Goal: Transaction & Acquisition: Purchase product/service

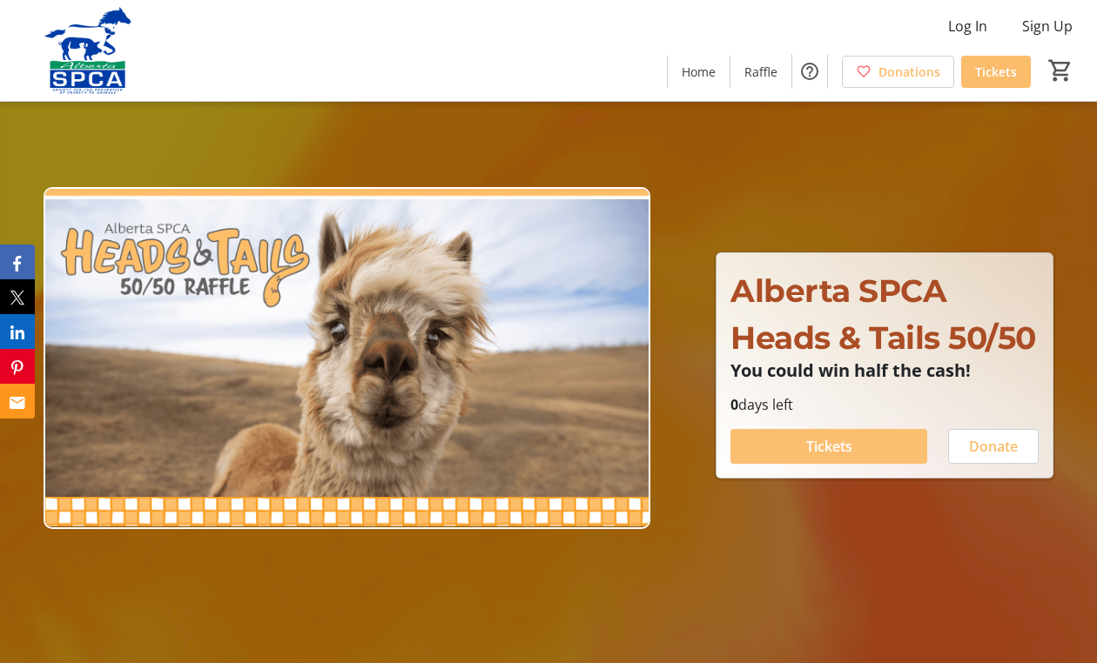
click at [834, 457] on span "Tickets" at bounding box center [829, 446] width 46 height 21
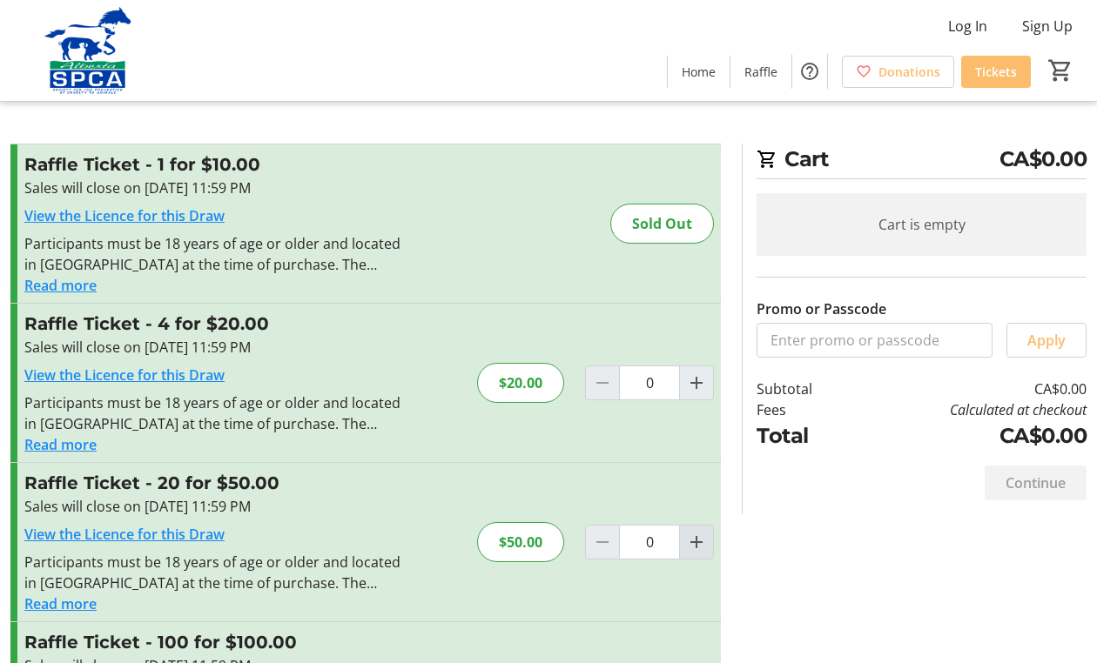
click at [701, 542] on mat-icon "Increment by one" at bounding box center [696, 542] width 21 height 21
type input "1"
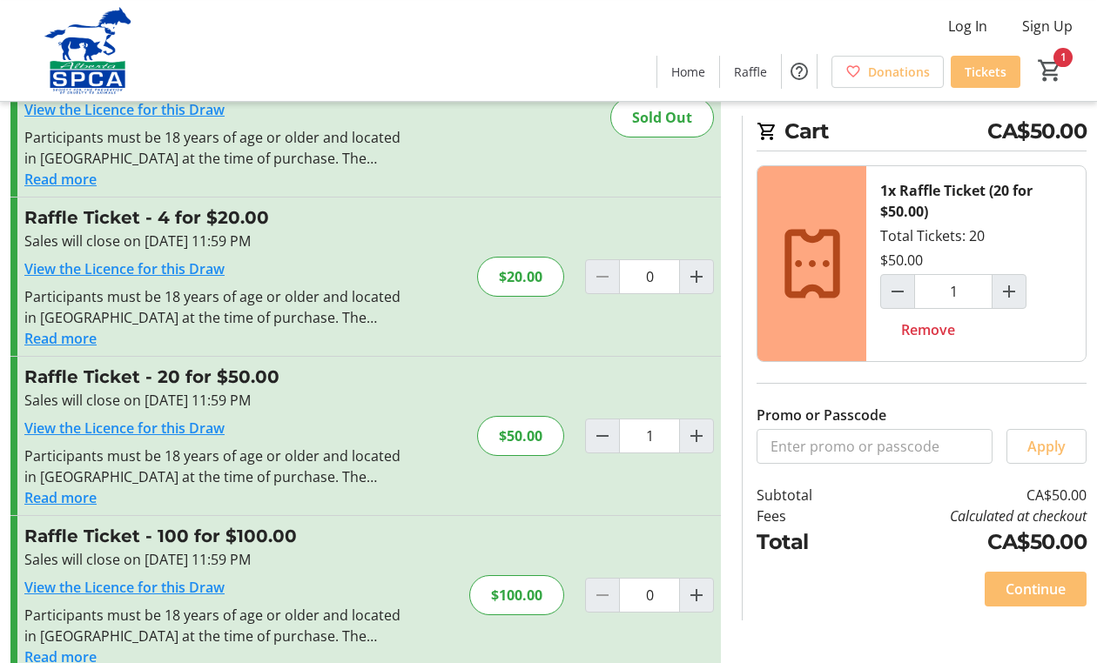
scroll to position [138, 0]
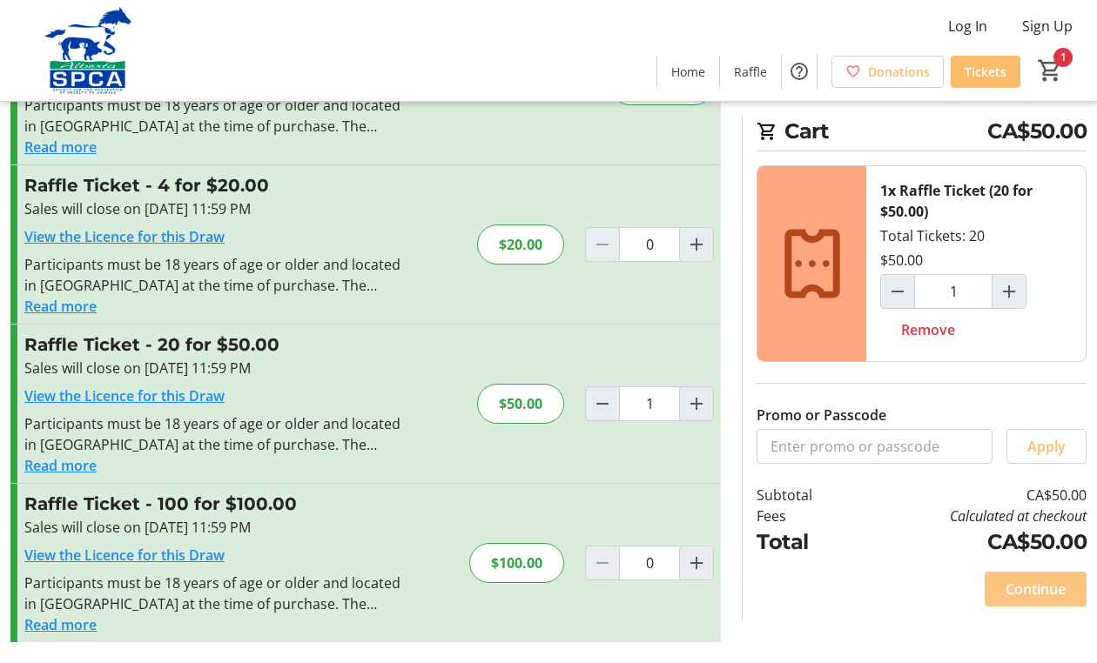
click at [1045, 588] on span "Continue" at bounding box center [1035, 589] width 60 height 21
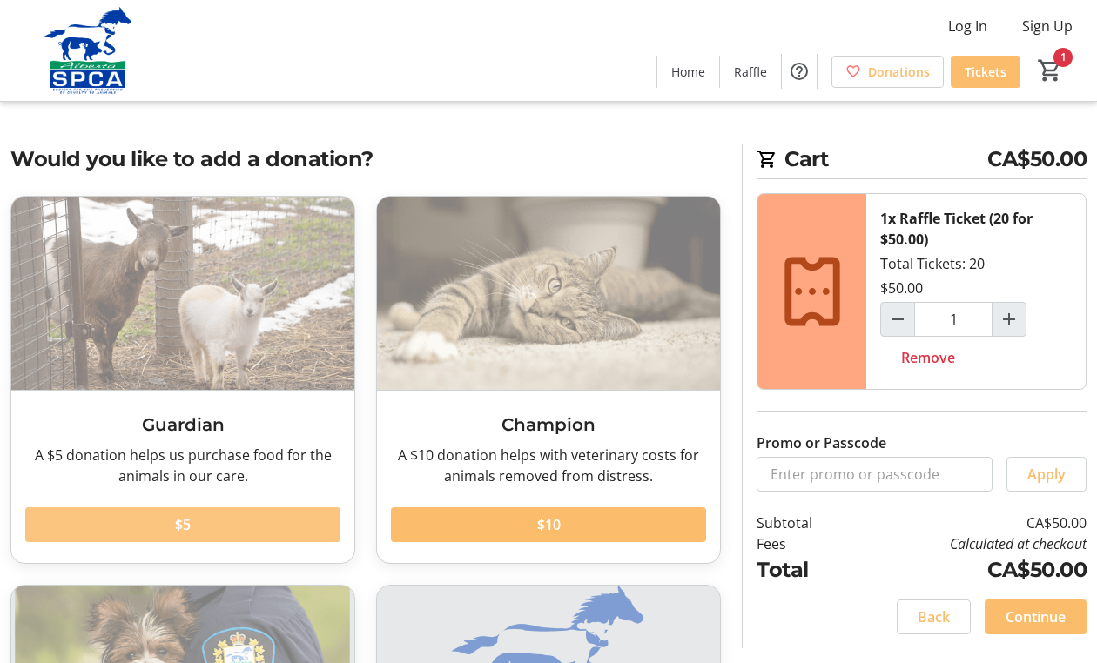
click at [237, 523] on span at bounding box center [182, 525] width 315 height 42
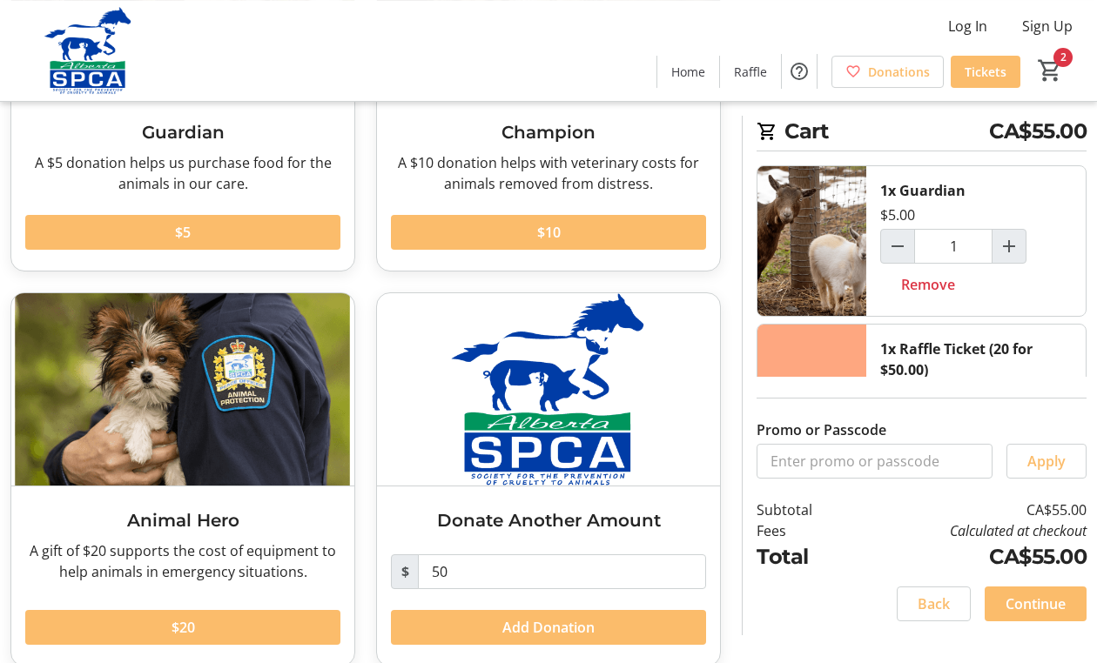
scroll to position [317, 0]
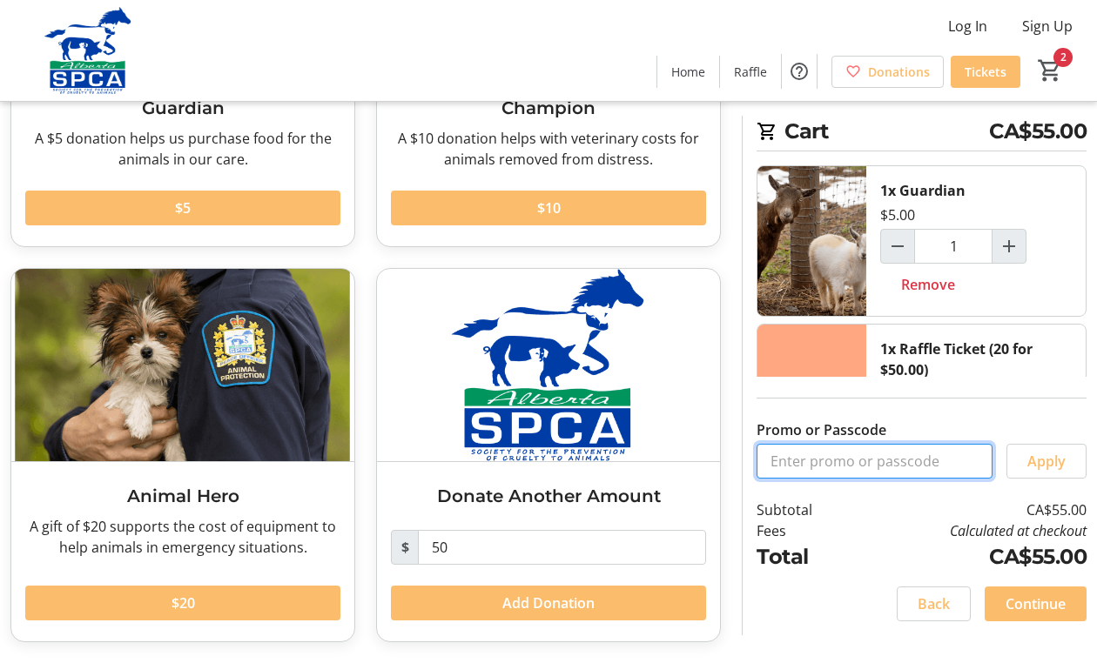
click at [923, 479] on input "Promo or Passcode" at bounding box center [874, 461] width 236 height 35
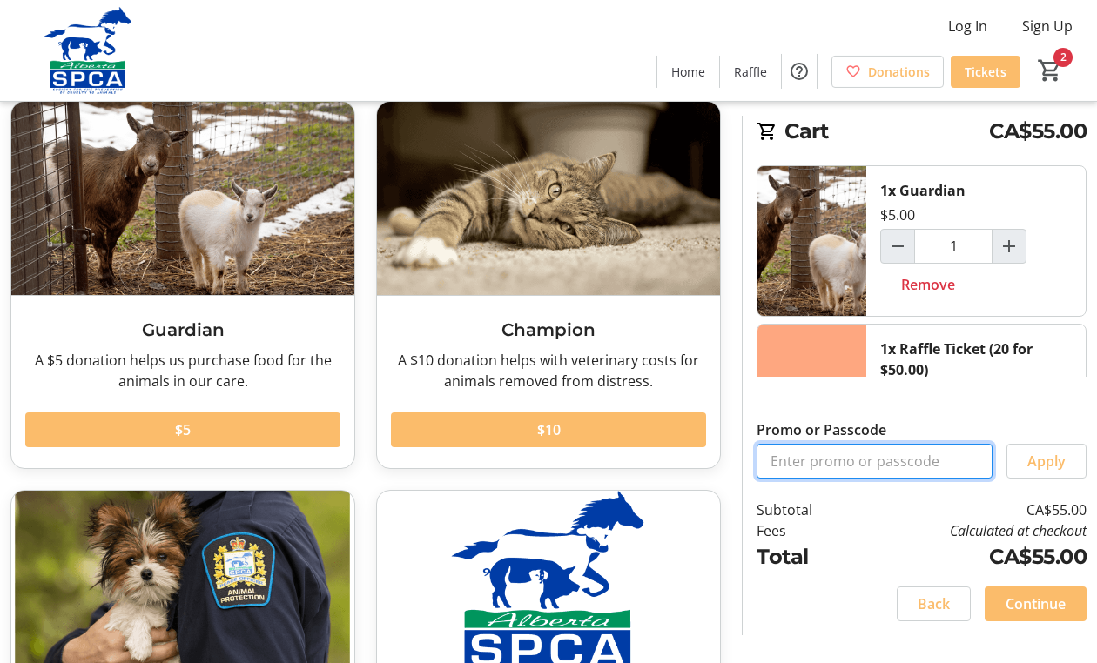
scroll to position [92, 0]
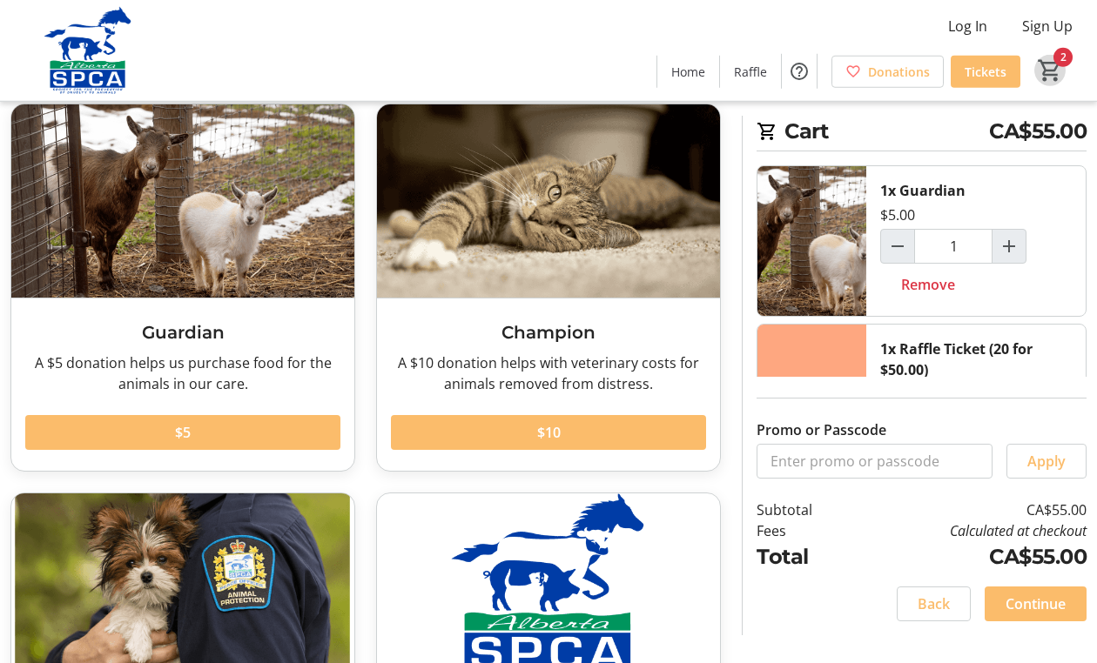
click at [1054, 59] on mat-icon "2" at bounding box center [1050, 70] width 26 height 26
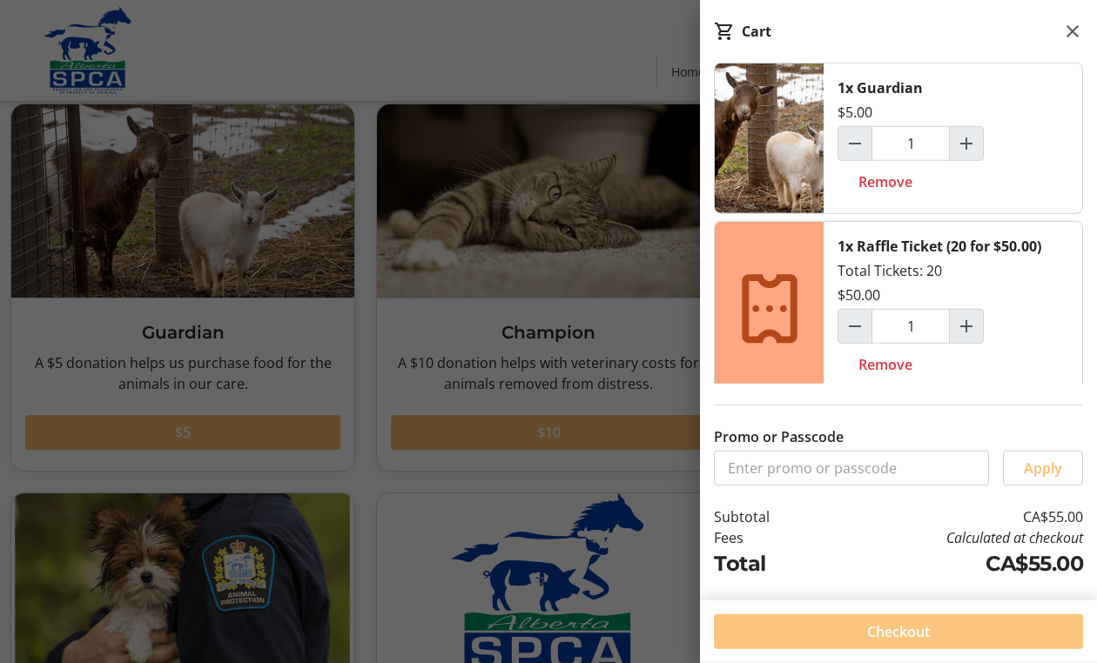
click at [882, 630] on span "Checkout" at bounding box center [898, 632] width 63 height 21
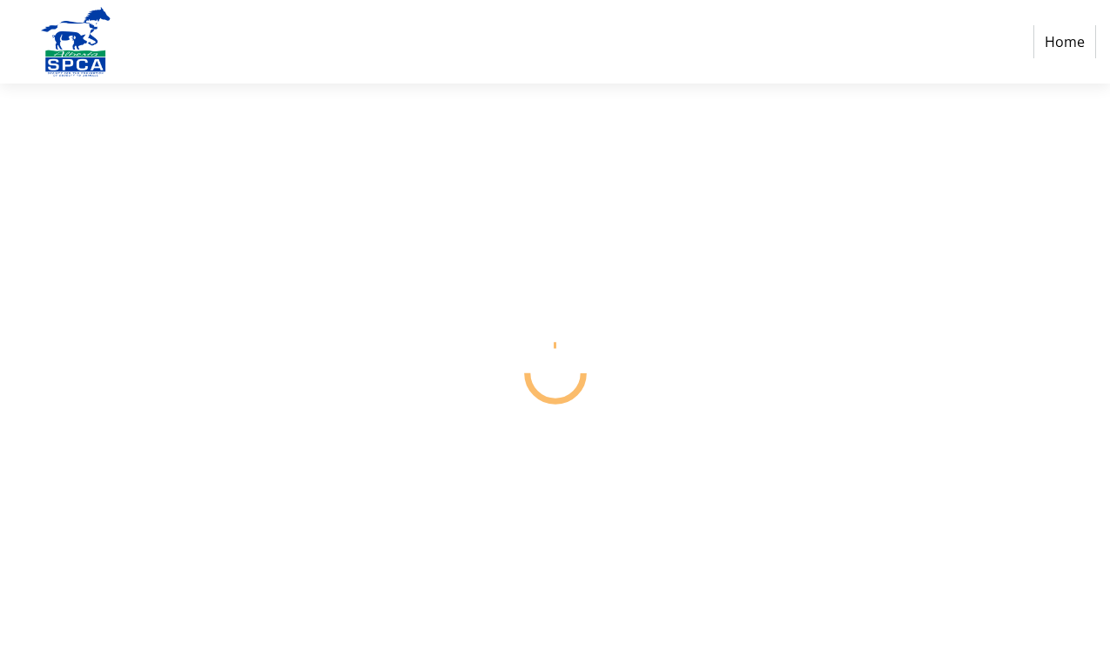
select select "CA"
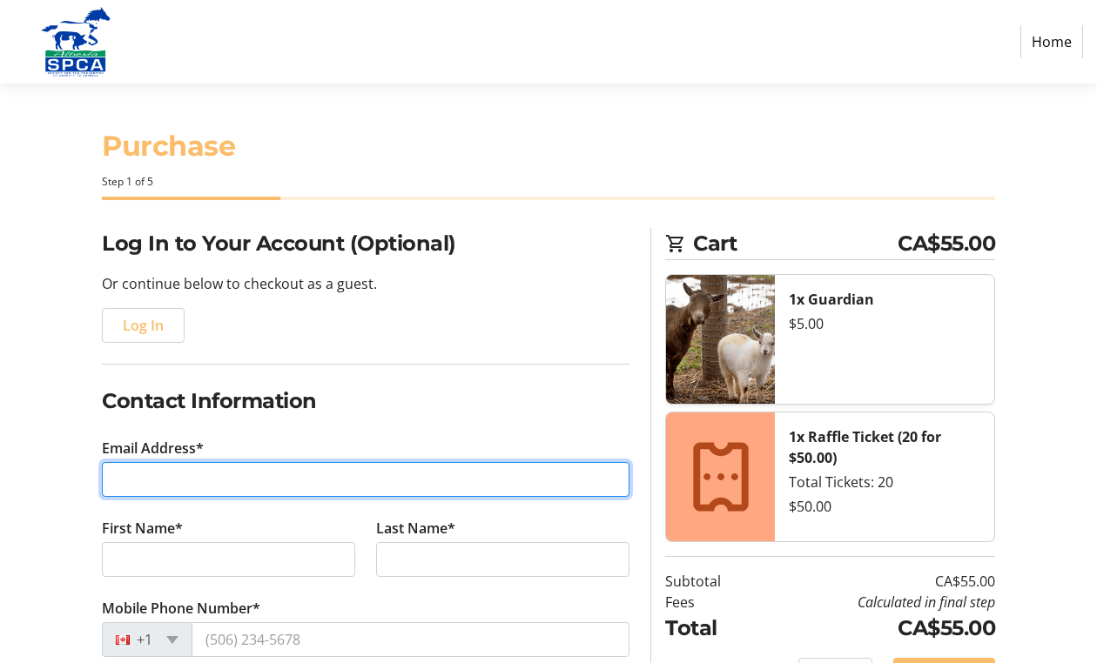
click at [234, 478] on input "Email Address*" at bounding box center [366, 479] width 528 height 35
type input "[EMAIL_ADDRESS][DOMAIN_NAME]"
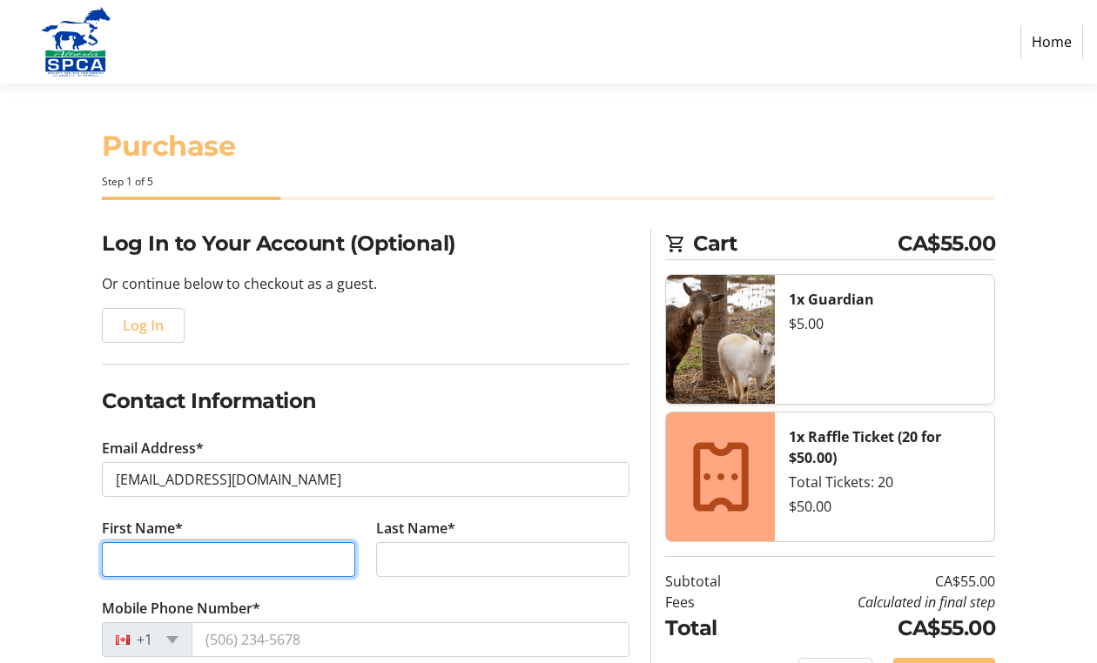
click at [286, 566] on input "First Name*" at bounding box center [228, 559] width 253 height 35
type input "[PERSON_NAME]"
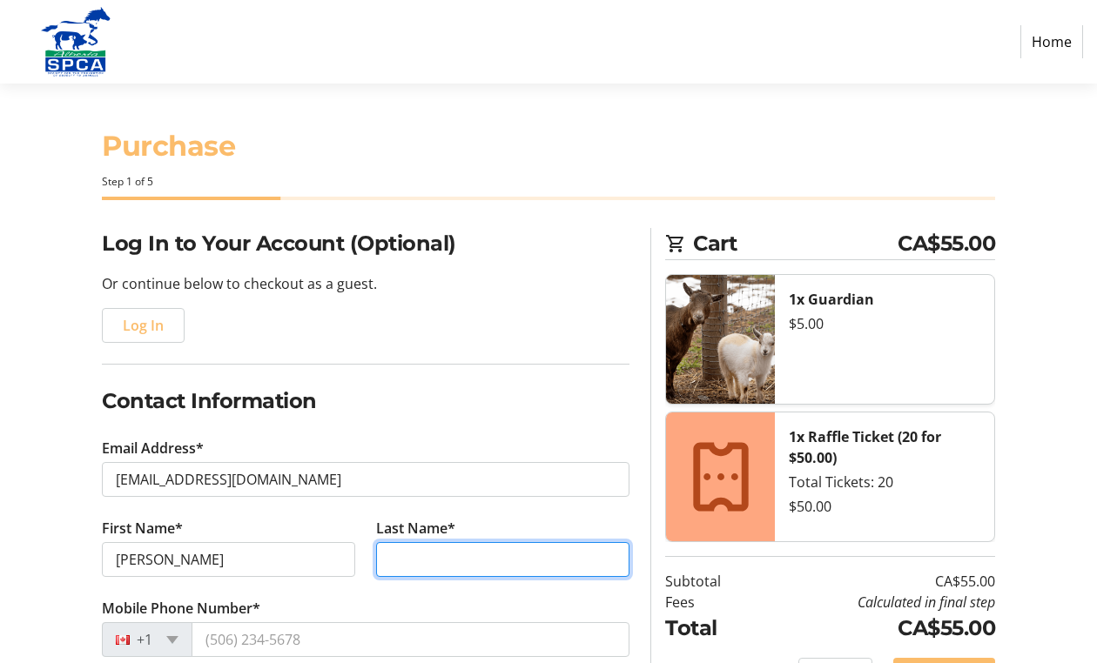
click at [484, 574] on input "Last Name*" at bounding box center [502, 559] width 253 height 35
type input "[PERSON_NAME]"
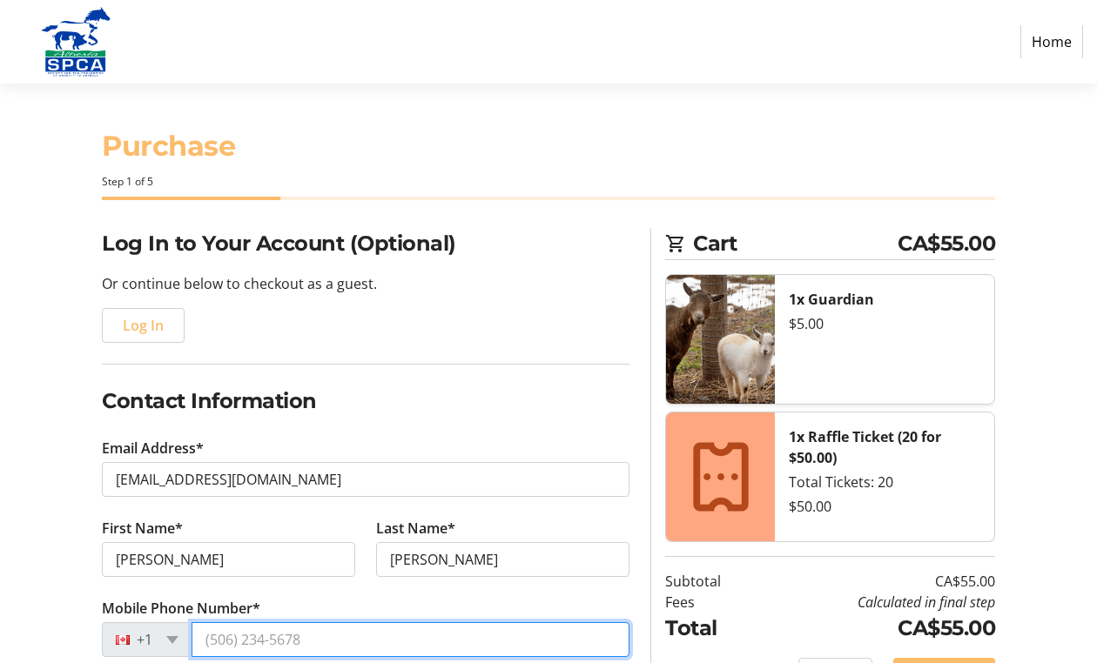
click at [333, 636] on input "Mobile Phone Number*" at bounding box center [411, 639] width 438 height 35
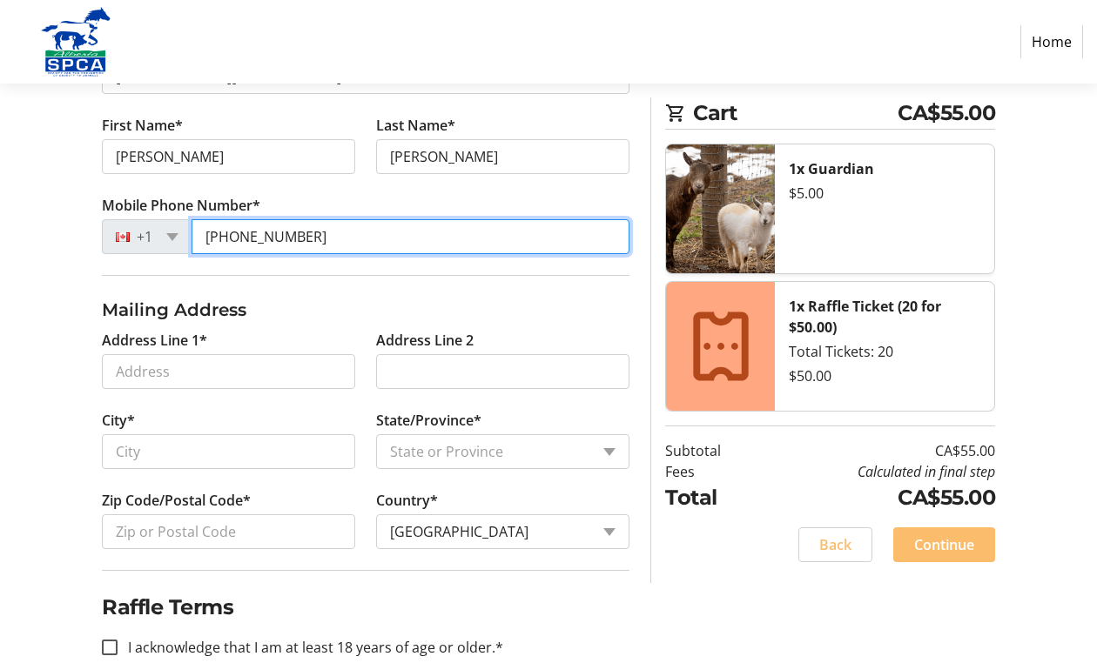
scroll to position [416, 0]
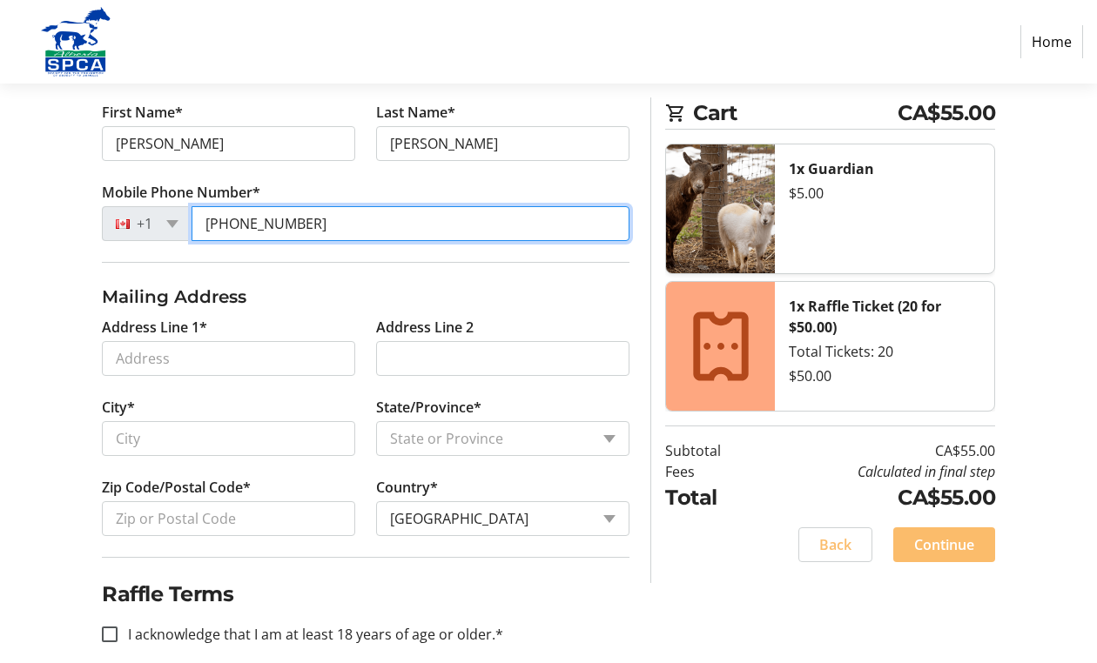
type input "[PHONE_NUMBER]"
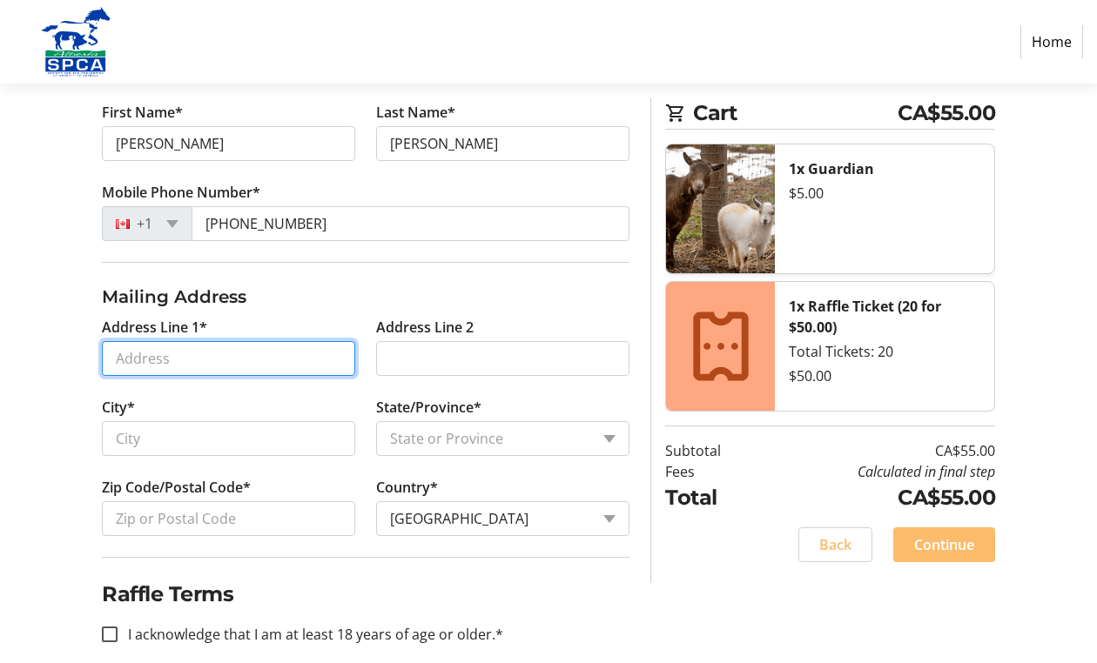
click at [294, 356] on input "Address Line 1*" at bounding box center [228, 358] width 253 height 35
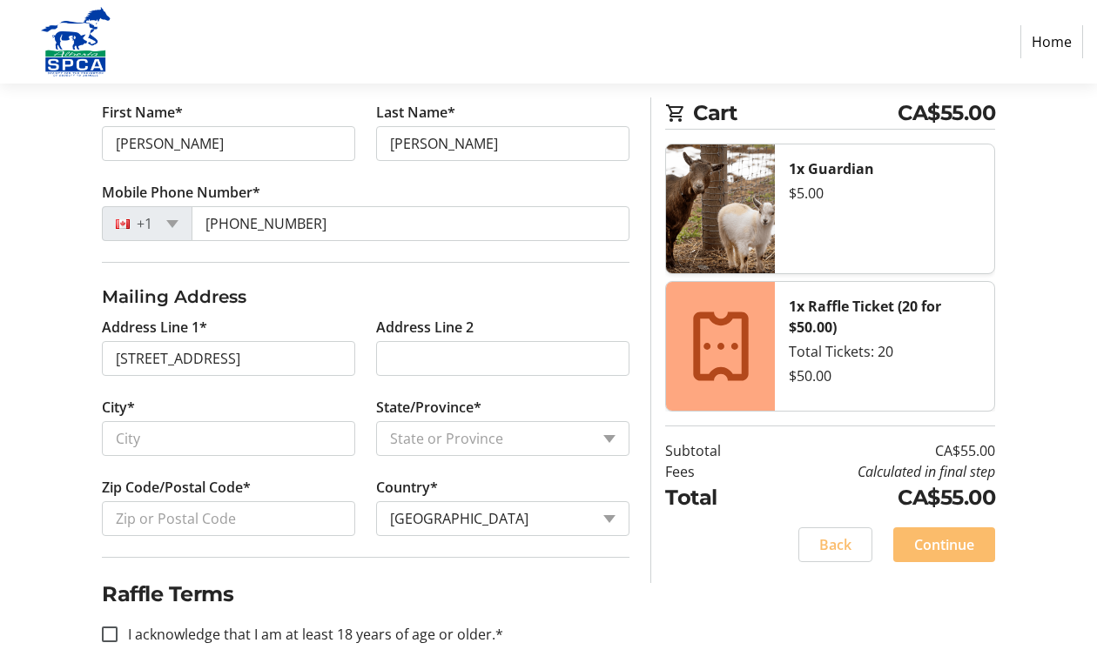
type input "[STREET_ADDRESS]"
type input "[GEOGRAPHIC_DATA]"
select select "AB"
type input "T6E 2G1"
click at [116, 629] on input "I acknowledge that I am at least 18 years of age or older.*" at bounding box center [110, 635] width 16 height 16
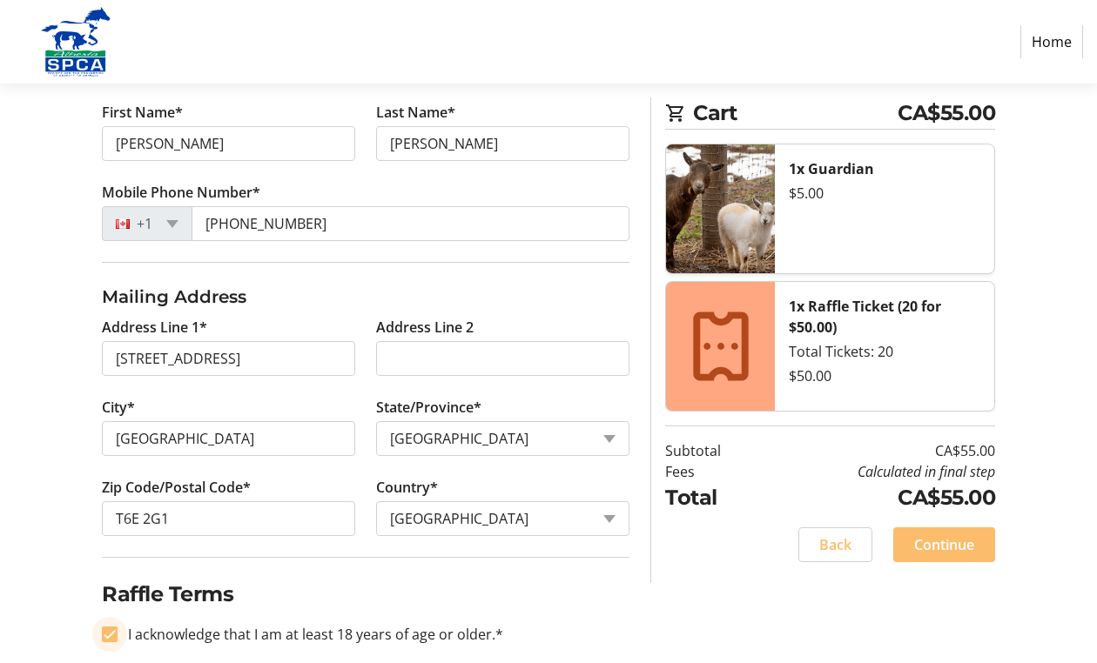
checkbox input "true"
click at [953, 547] on span "Continue" at bounding box center [944, 545] width 60 height 21
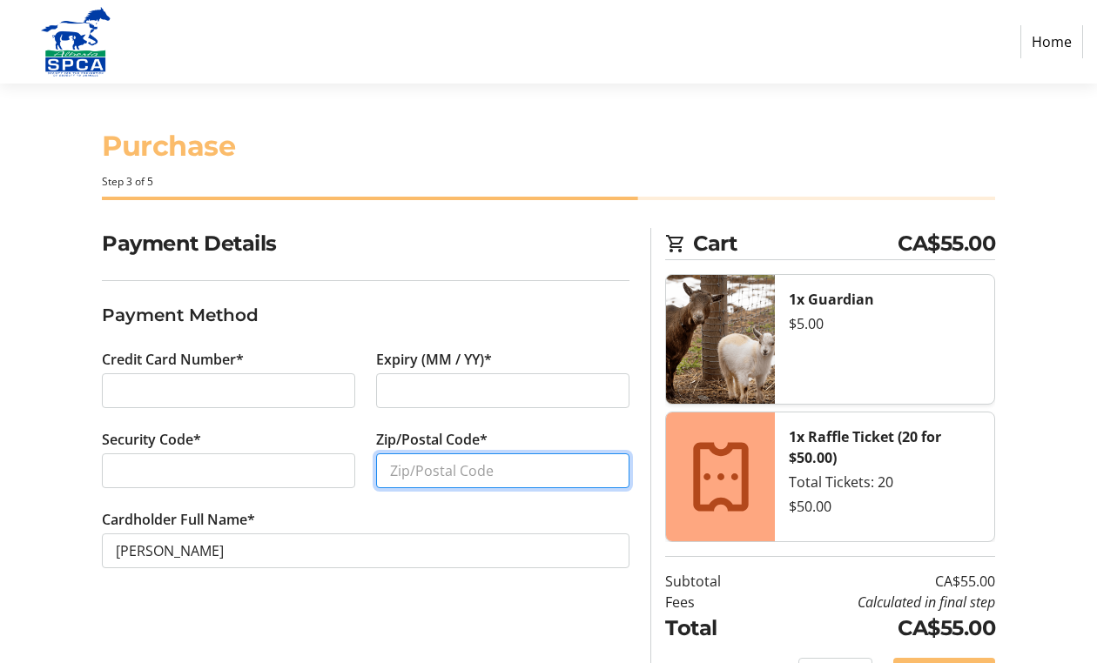
click at [457, 478] on input "Zip/Postal Code*" at bounding box center [502, 471] width 253 height 35
type input "T6E2G1"
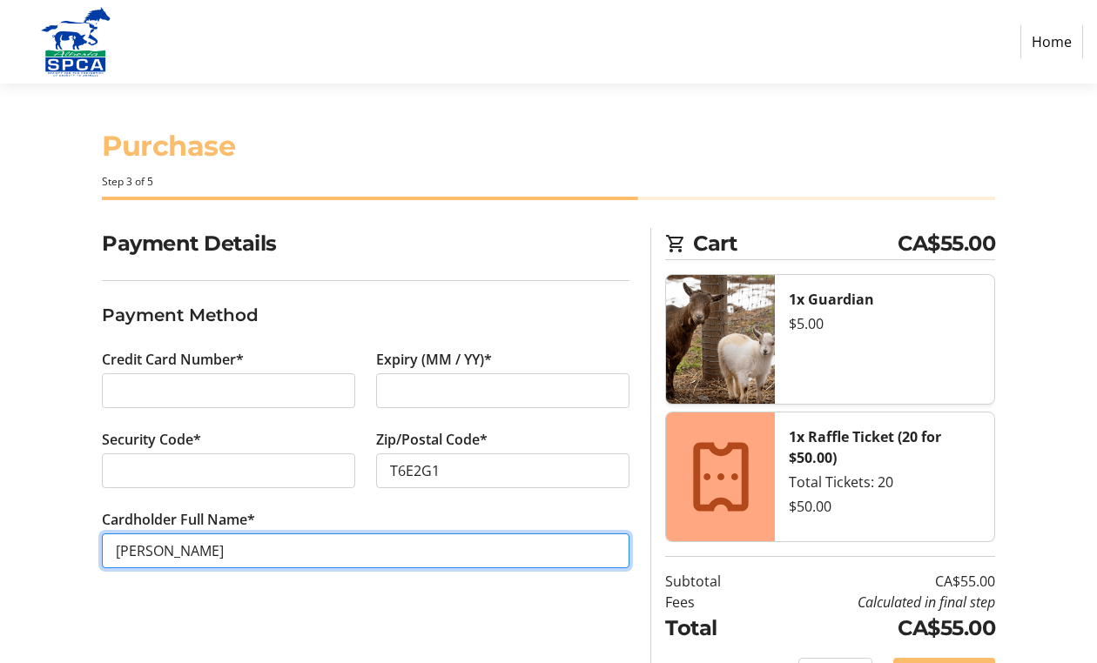
click at [156, 557] on input "[PERSON_NAME]" at bounding box center [366, 551] width 528 height 35
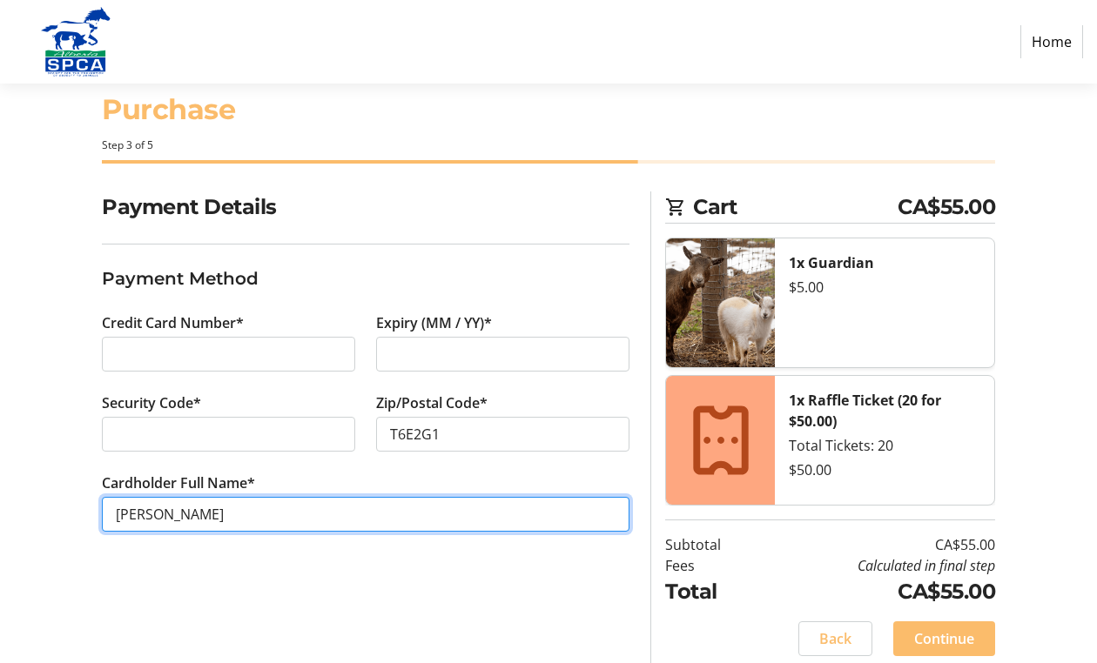
scroll to position [50, 0]
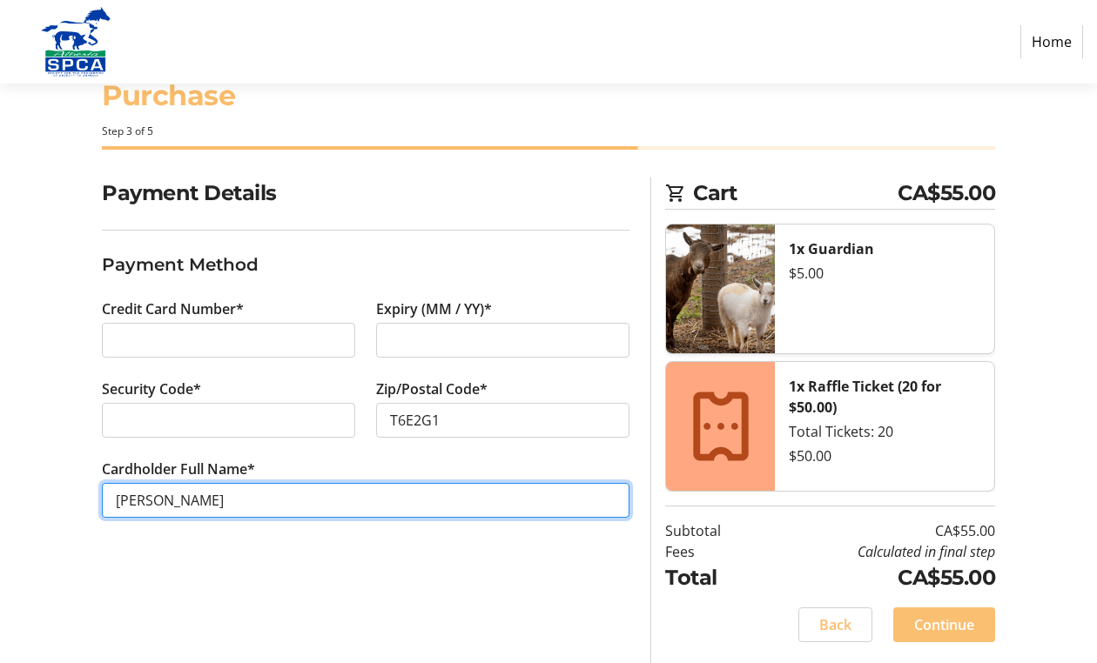
type input "[PERSON_NAME]"
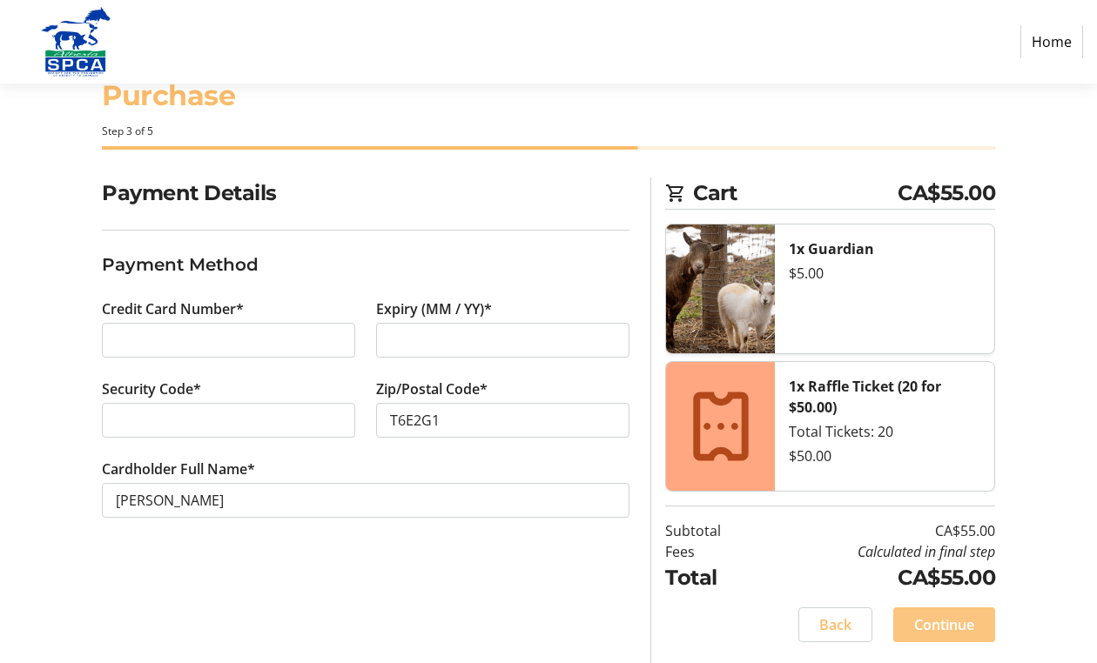
click at [954, 621] on span "Continue" at bounding box center [944, 625] width 60 height 21
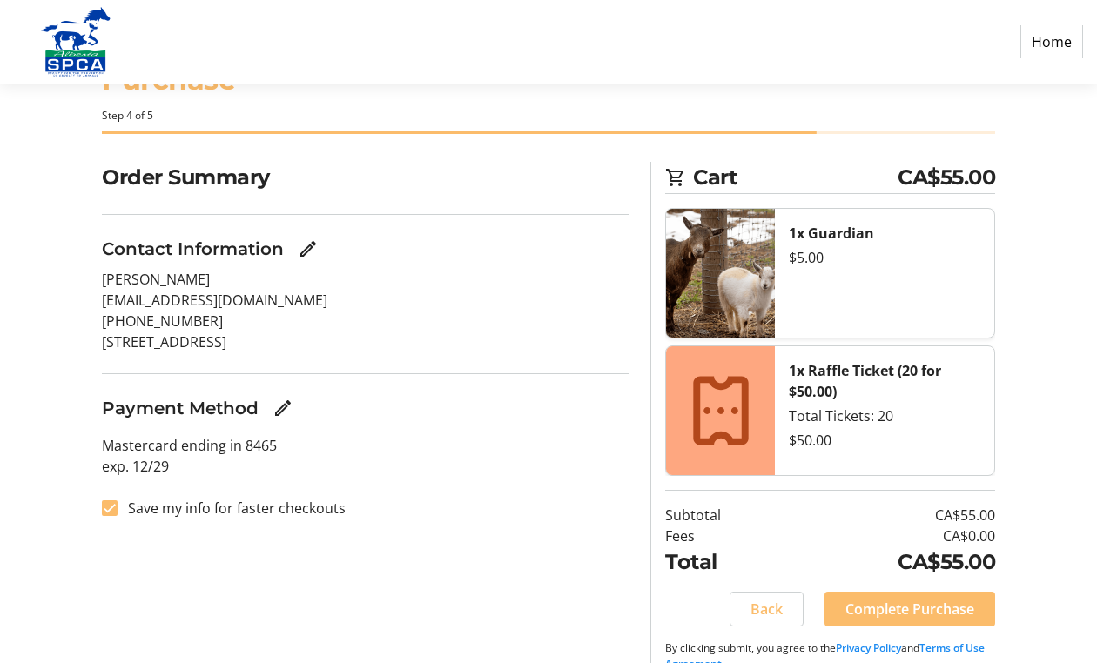
scroll to position [96, 0]
